Goal: Find specific page/section: Find specific page/section

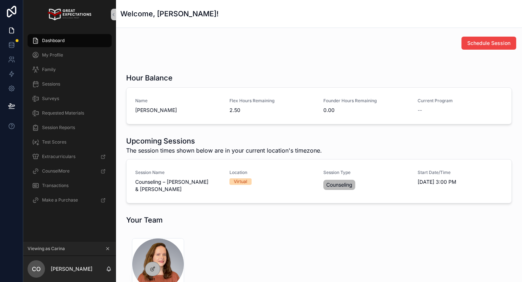
click at [108, 247] on icon "scrollable content" at bounding box center [107, 248] width 5 height 5
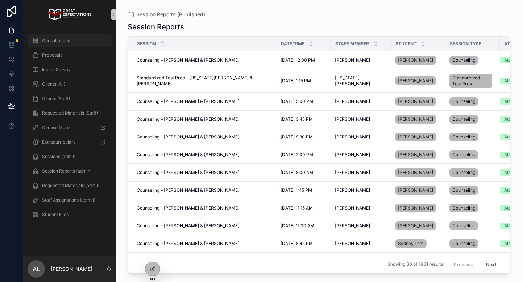
click at [53, 35] on div "Consultations" at bounding box center [69, 41] width 75 height 12
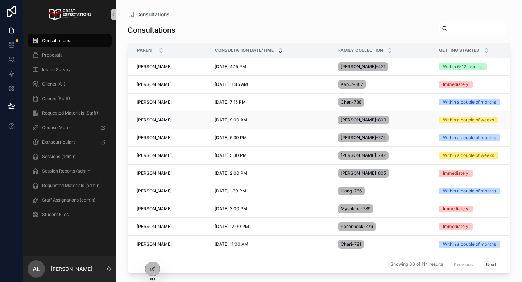
click at [152, 118] on span "[PERSON_NAME]" at bounding box center [154, 120] width 35 height 6
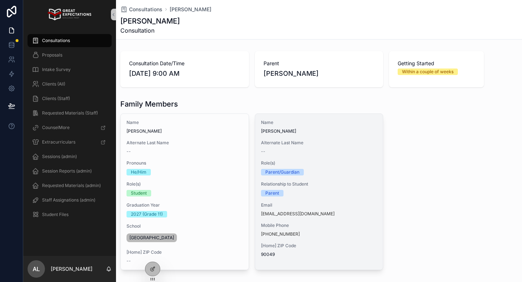
drag, startPoint x: 293, startPoint y: 129, endPoint x: 257, endPoint y: 129, distance: 35.5
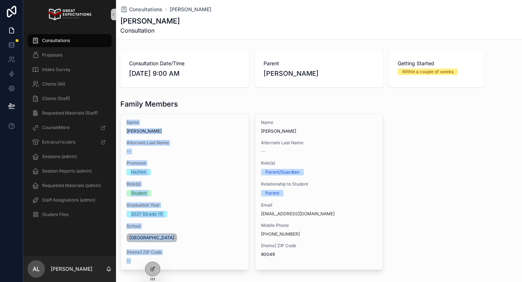
click at [223, 100] on div "Family Members" at bounding box center [318, 104] width 397 height 10
